Goal: Task Accomplishment & Management: Use online tool/utility

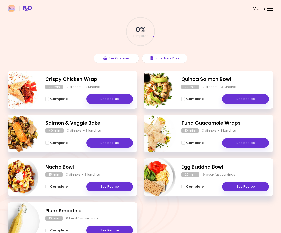
scroll to position [50, 0]
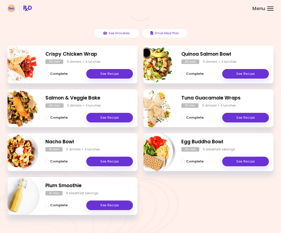
click at [264, 9] on span "Menu" at bounding box center [258, 8] width 13 height 5
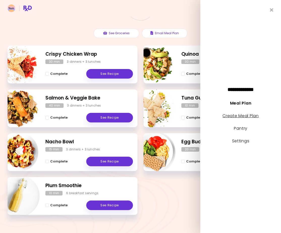
click at [252, 114] on link "Create Meal Plan" at bounding box center [240, 116] width 36 height 6
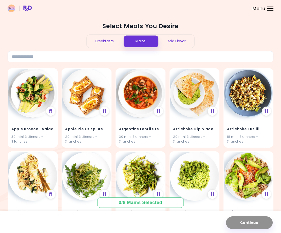
click at [109, 41] on div "Breakfasts" at bounding box center [104, 41] width 36 height 13
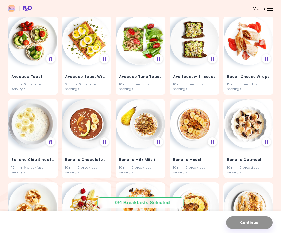
scroll to position [403, 0]
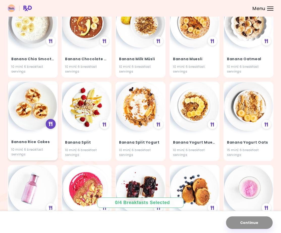
click at [50, 125] on icon at bounding box center [51, 124] width 4 height 5
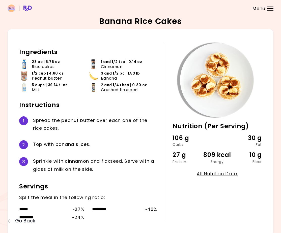
scroll to position [19, 0]
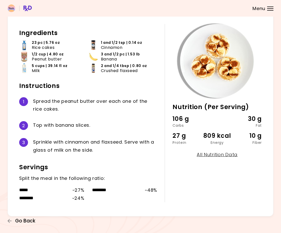
click at [12, 219] on button "Go Back" at bounding box center [23, 221] width 30 height 6
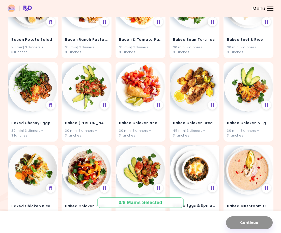
scroll to position [781, 0]
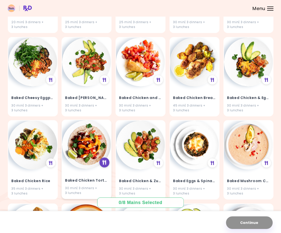
click at [104, 161] on icon at bounding box center [105, 162] width 4 height 5
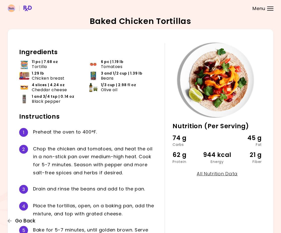
click at [17, 219] on span "Go Back" at bounding box center [25, 221] width 20 height 6
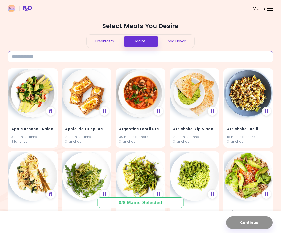
click at [186, 55] on input at bounding box center [141, 56] width 266 height 11
type input "*****"
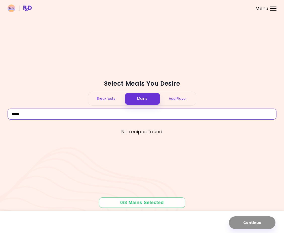
drag, startPoint x: 31, startPoint y: 115, endPoint x: 7, endPoint y: 112, distance: 24.3
click at [7, 112] on div "Select Meals You Desire Breakfasts Mains Add Flavor ***** No recipes found 0 / …" at bounding box center [142, 116] width 284 height 233
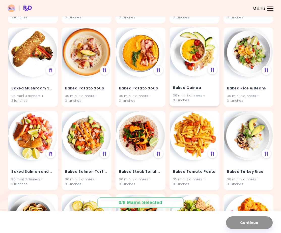
scroll to position [1007, 0]
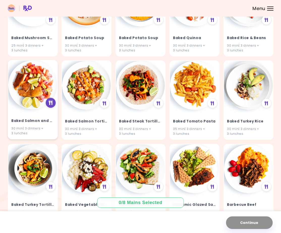
click at [49, 104] on icon at bounding box center [51, 103] width 4 height 5
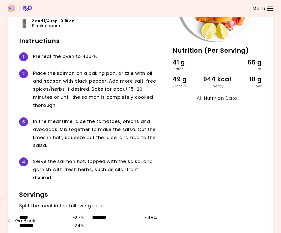
scroll to position [103, 0]
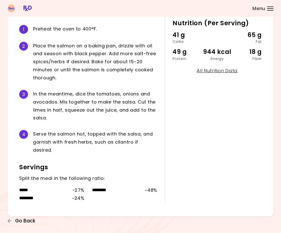
click at [10, 219] on icon "button" at bounding box center [10, 221] width 5 height 5
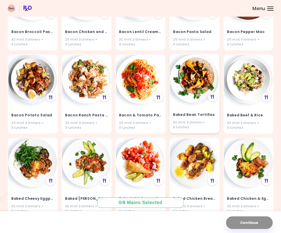
scroll to position [705, 0]
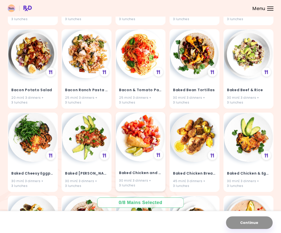
click at [145, 145] on img at bounding box center [140, 137] width 49 height 49
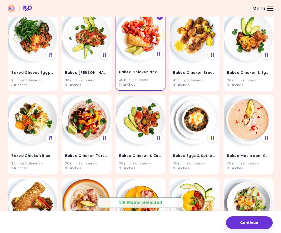
scroll to position [831, 0]
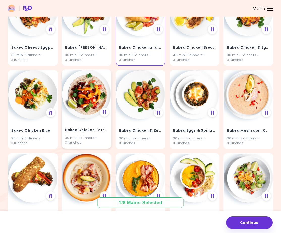
click at [86, 97] on img at bounding box center [86, 94] width 49 height 49
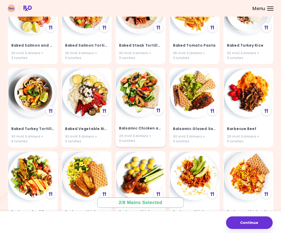
scroll to position [1108, 0]
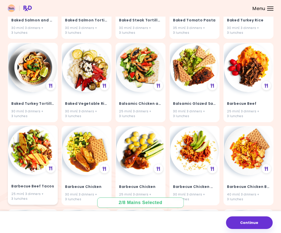
click at [46, 152] on img at bounding box center [32, 150] width 49 height 49
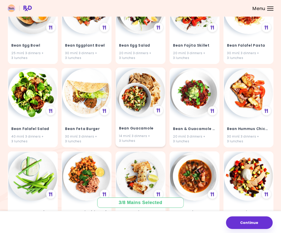
scroll to position [1775, 0]
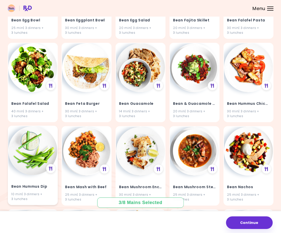
click at [38, 156] on img at bounding box center [32, 150] width 49 height 49
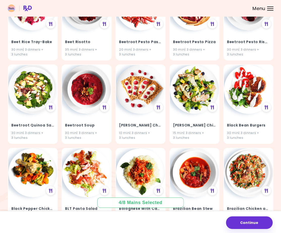
scroll to position [3528, 0]
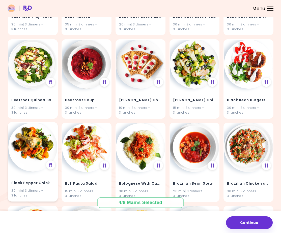
click at [33, 146] on img at bounding box center [32, 147] width 49 height 49
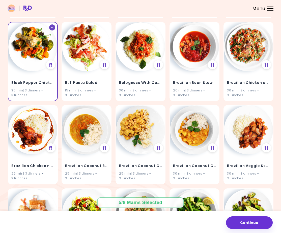
scroll to position [3780, 0]
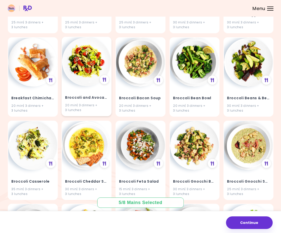
click at [87, 60] on img at bounding box center [86, 61] width 49 height 49
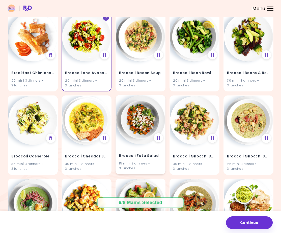
scroll to position [3881, 0]
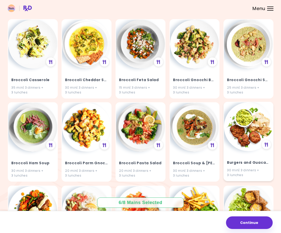
click at [250, 134] on img at bounding box center [248, 126] width 49 height 49
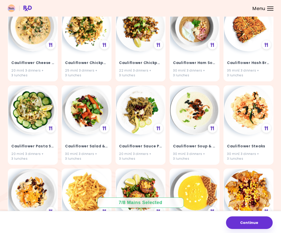
scroll to position [4716, 0]
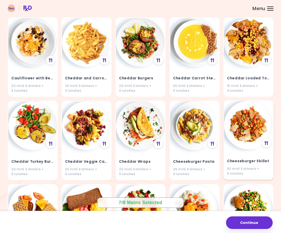
click at [247, 129] on img at bounding box center [248, 125] width 49 height 49
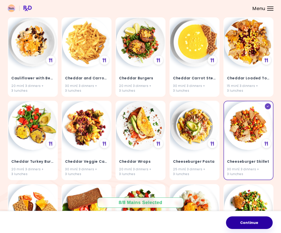
click at [252, 224] on button "Continue" at bounding box center [249, 222] width 47 height 13
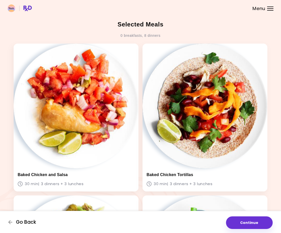
click at [11, 221] on icon "button" at bounding box center [10, 222] width 5 height 5
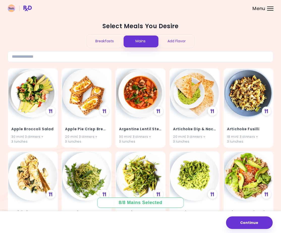
click at [103, 42] on div "Breakfasts" at bounding box center [104, 41] width 36 height 13
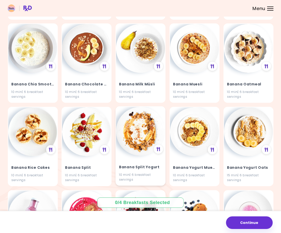
scroll to position [428, 0]
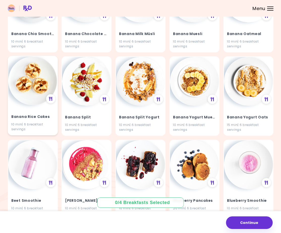
click at [27, 92] on img at bounding box center [32, 80] width 49 height 49
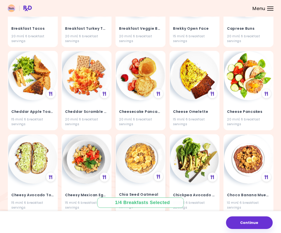
scroll to position [873, 0]
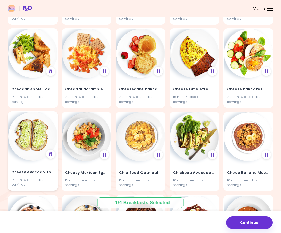
click at [30, 138] on img at bounding box center [32, 136] width 49 height 49
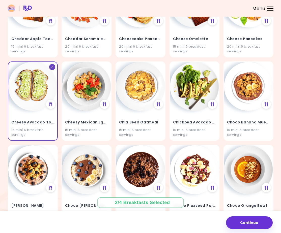
scroll to position [1024, 0]
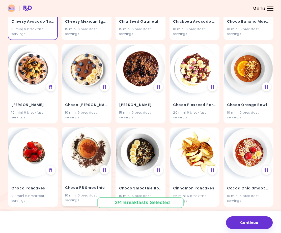
click at [83, 150] on img at bounding box center [86, 151] width 49 height 49
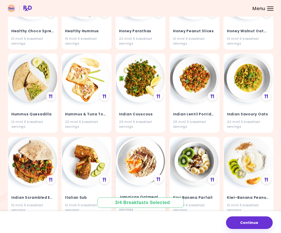
scroll to position [1981, 0]
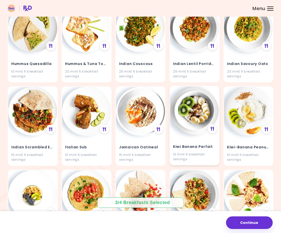
click at [199, 110] on img at bounding box center [194, 110] width 49 height 49
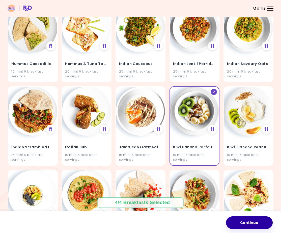
click at [251, 222] on button "Continue" at bounding box center [249, 222] width 47 height 13
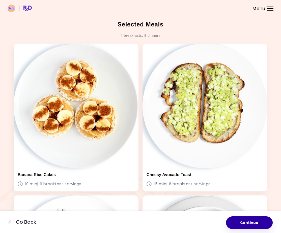
click at [250, 219] on button "Continue" at bounding box center [249, 222] width 47 height 13
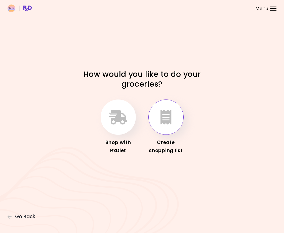
click at [168, 114] on icon "button" at bounding box center [166, 117] width 11 height 15
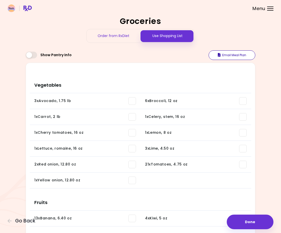
click at [228, 54] on button "Email Meal Plan" at bounding box center [231, 55] width 47 height 10
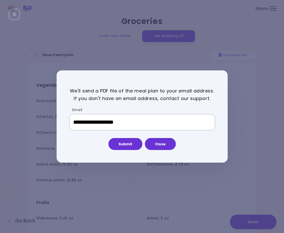
drag, startPoint x: 93, startPoint y: 123, endPoint x: 53, endPoint y: 127, distance: 40.5
click at [53, 127] on div "**********" at bounding box center [142, 116] width 284 height 233
click at [121, 144] on button "Submit" at bounding box center [126, 144] width 34 height 12
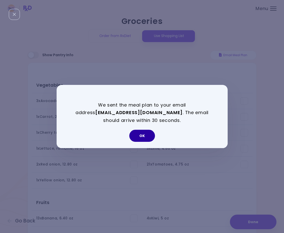
click at [141, 138] on button "OK" at bounding box center [142, 136] width 26 height 12
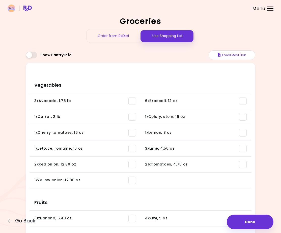
click at [115, 40] on div "Order from RxDiet" at bounding box center [113, 35] width 54 height 13
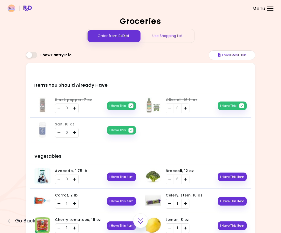
click at [268, 9] on div "Menu" at bounding box center [270, 9] width 6 height 4
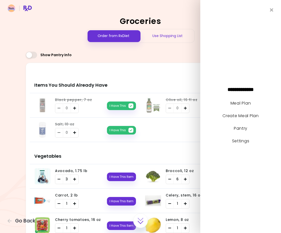
click at [240, 106] on li "Meal Plan" at bounding box center [240, 105] width 81 height 13
click at [241, 104] on link "Meal Plan" at bounding box center [240, 103] width 20 height 6
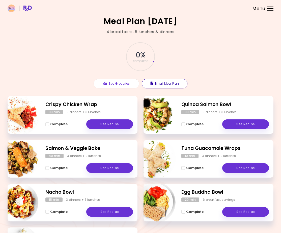
click at [173, 85] on button "Email Meal Plan" at bounding box center [165, 84] width 46 height 10
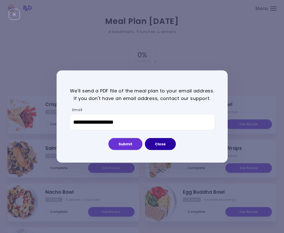
click at [167, 148] on button "Close" at bounding box center [160, 144] width 31 height 12
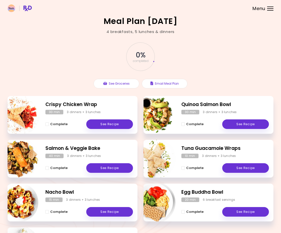
click at [265, 10] on header at bounding box center [140, 8] width 281 height 17
click at [267, 10] on div at bounding box center [270, 10] width 6 height 1
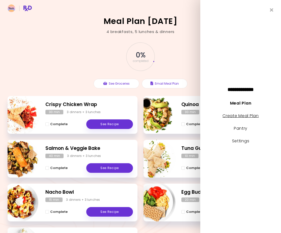
click at [247, 117] on link "Create Meal Plan" at bounding box center [240, 116] width 36 height 6
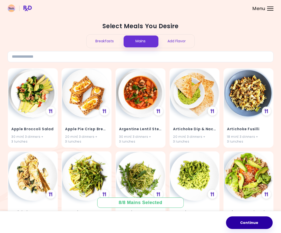
click at [254, 222] on button "Continue" at bounding box center [249, 222] width 47 height 13
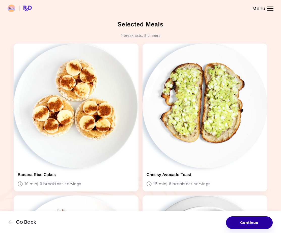
click at [250, 223] on button "Continue" at bounding box center [249, 222] width 47 height 13
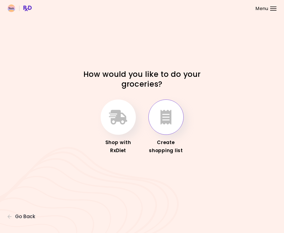
click at [165, 117] on icon "button" at bounding box center [166, 117] width 11 height 15
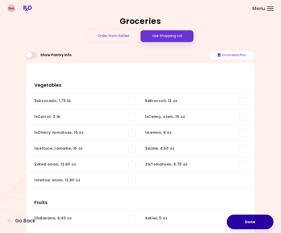
click at [252, 223] on button "Done" at bounding box center [249, 222] width 47 height 15
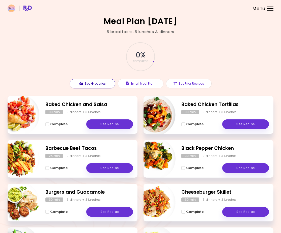
click at [90, 85] on button "See Groceries" at bounding box center [93, 84] width 46 height 10
